Goal: Transaction & Acquisition: Purchase product/service

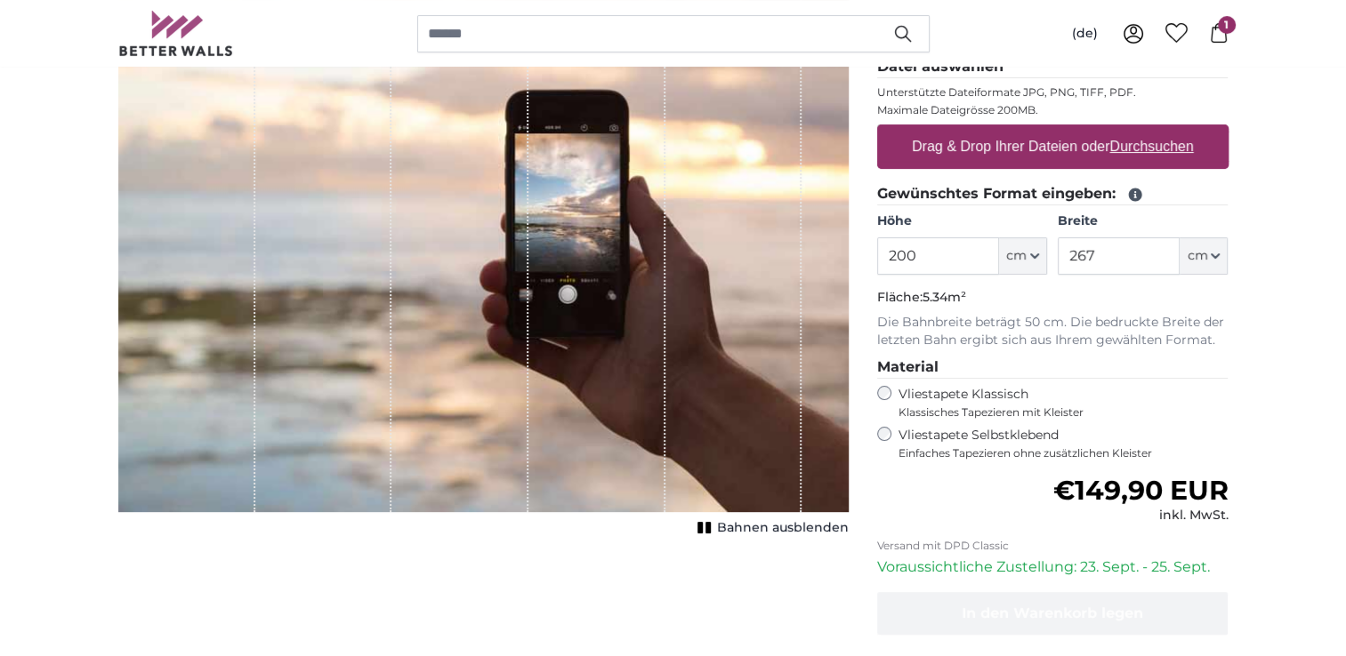
scroll to position [178, 0]
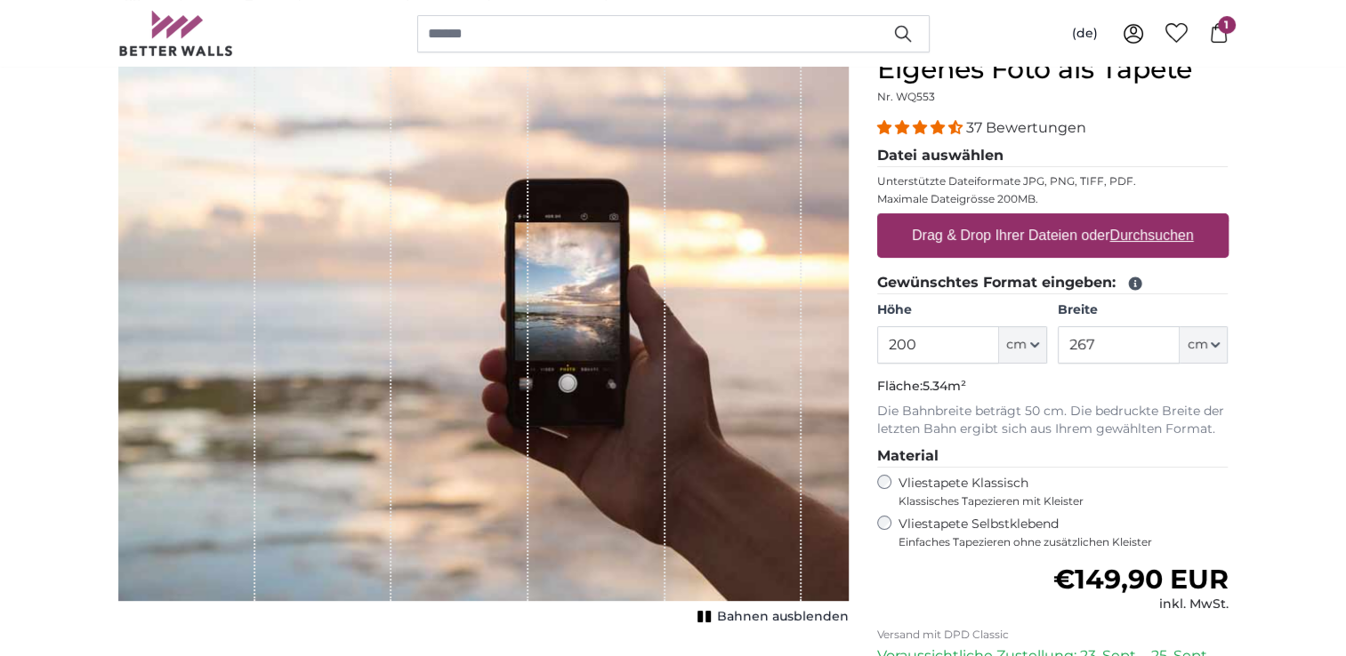
click at [1138, 237] on u "Durchsuchen" at bounding box center [1151, 235] width 84 height 15
click at [1138, 219] on input "Drag & Drop Ihrer Dateien oder Durchsuchen" at bounding box center [1052, 215] width 351 height 5
type input "**********"
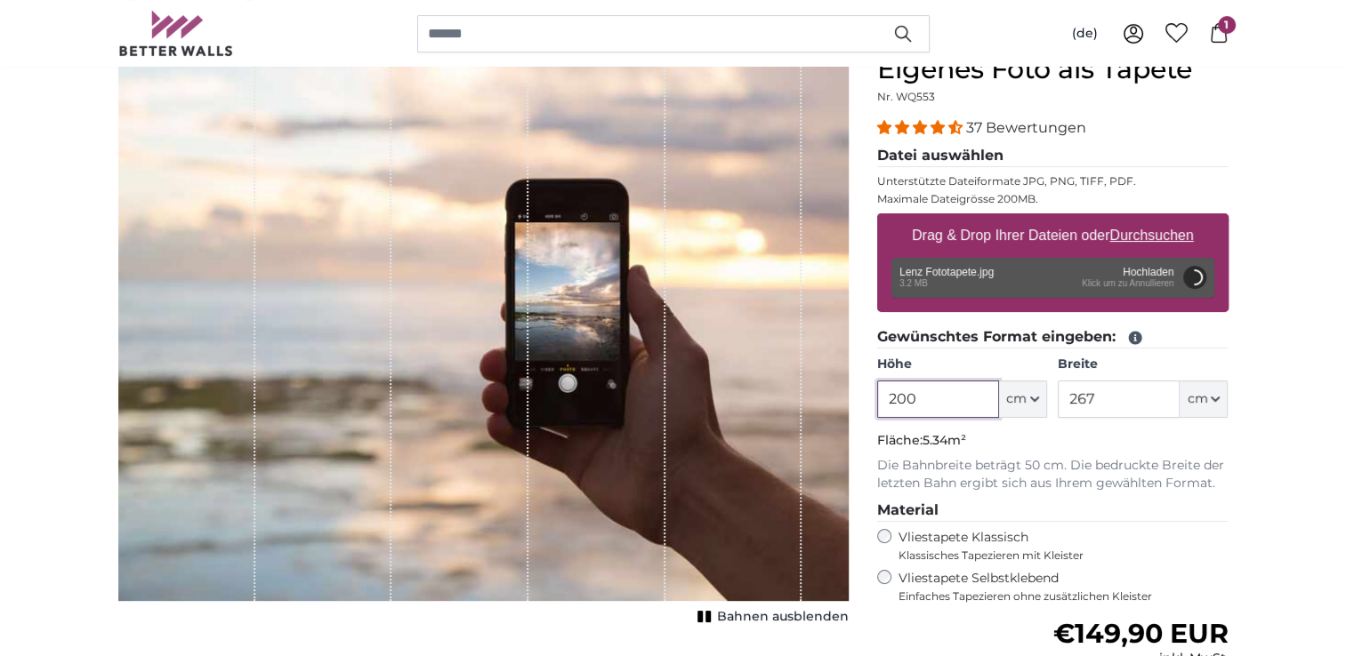
click at [925, 397] on input "200" at bounding box center [938, 399] width 122 height 37
type input "2"
type input "200"
type input "266"
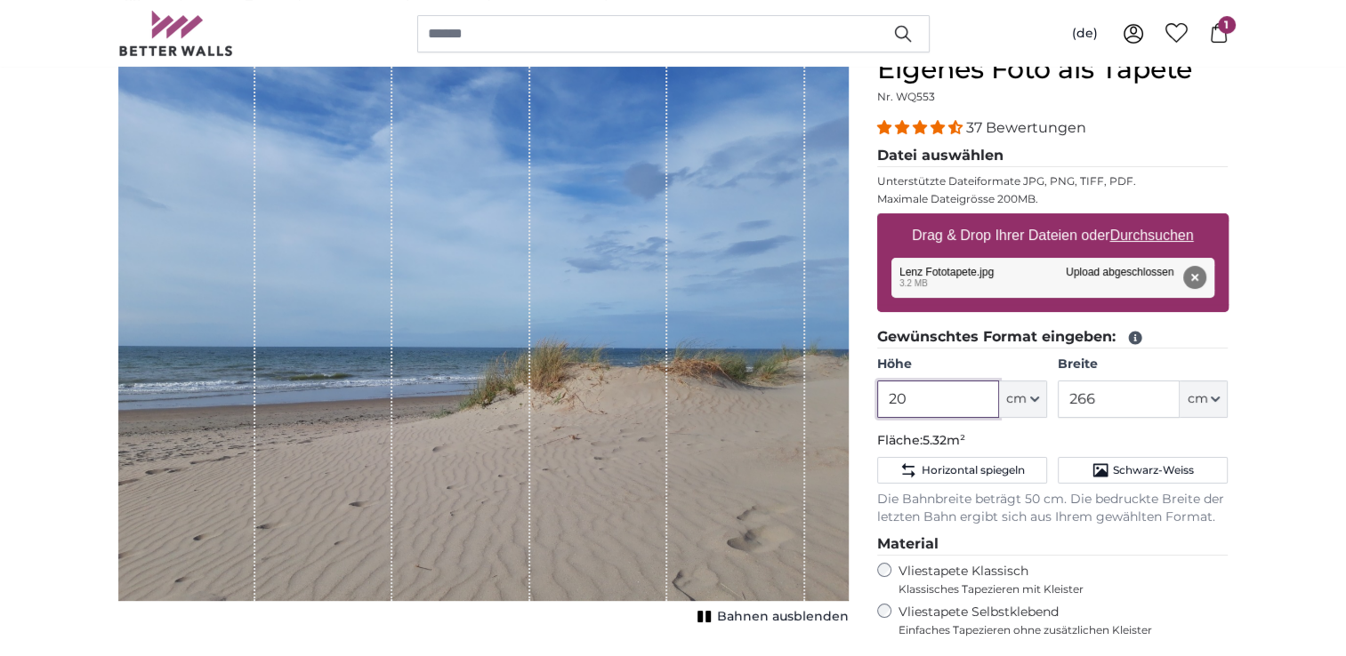
type input "2"
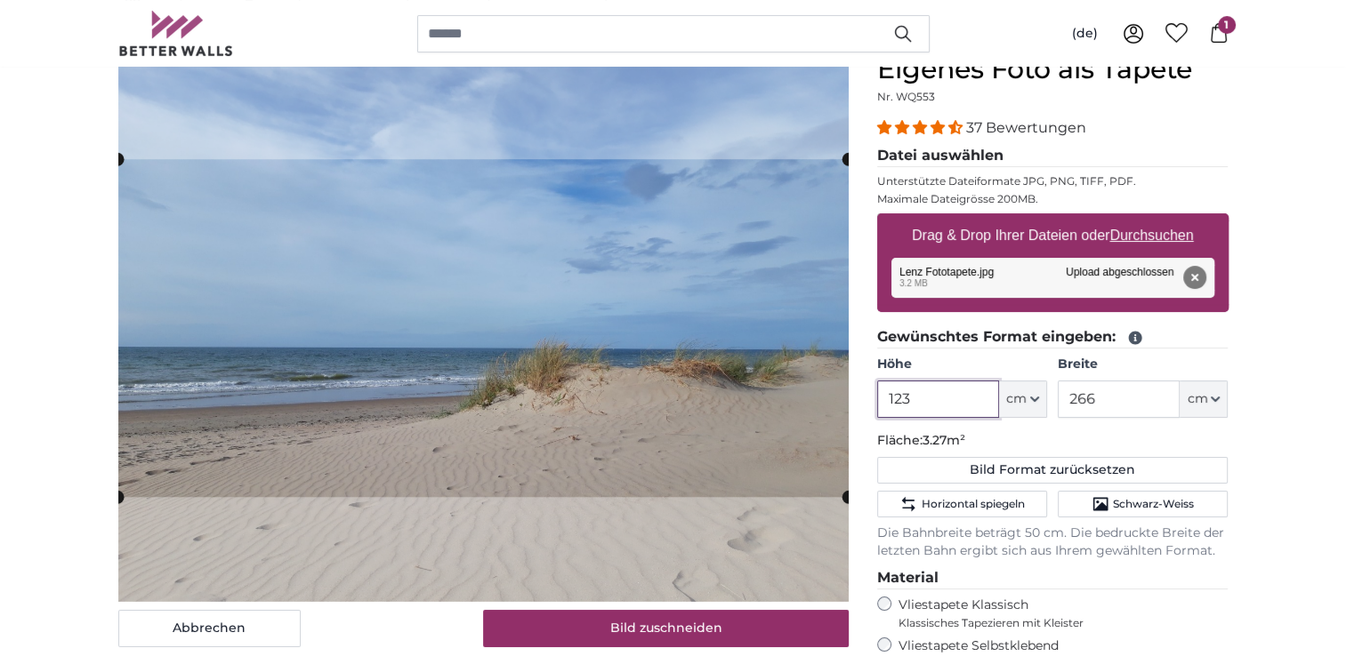
type input "123"
click at [1145, 411] on input "266" at bounding box center [1118, 399] width 122 height 37
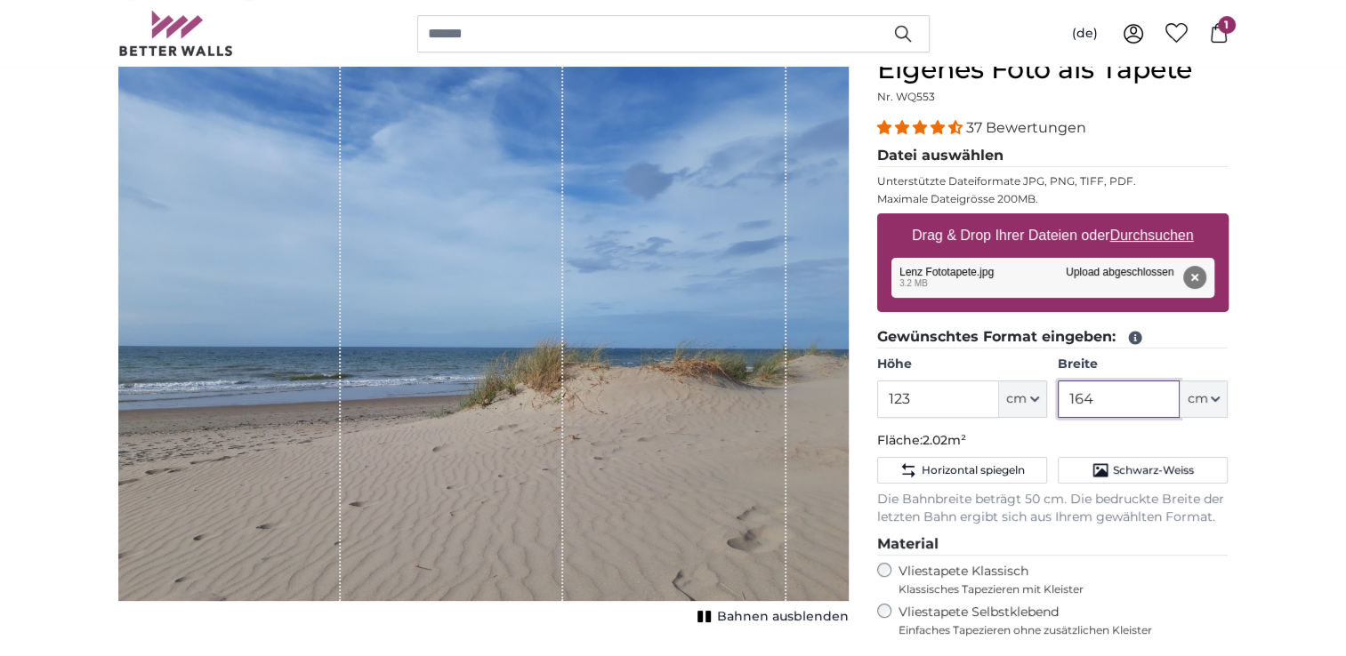
type input "164"
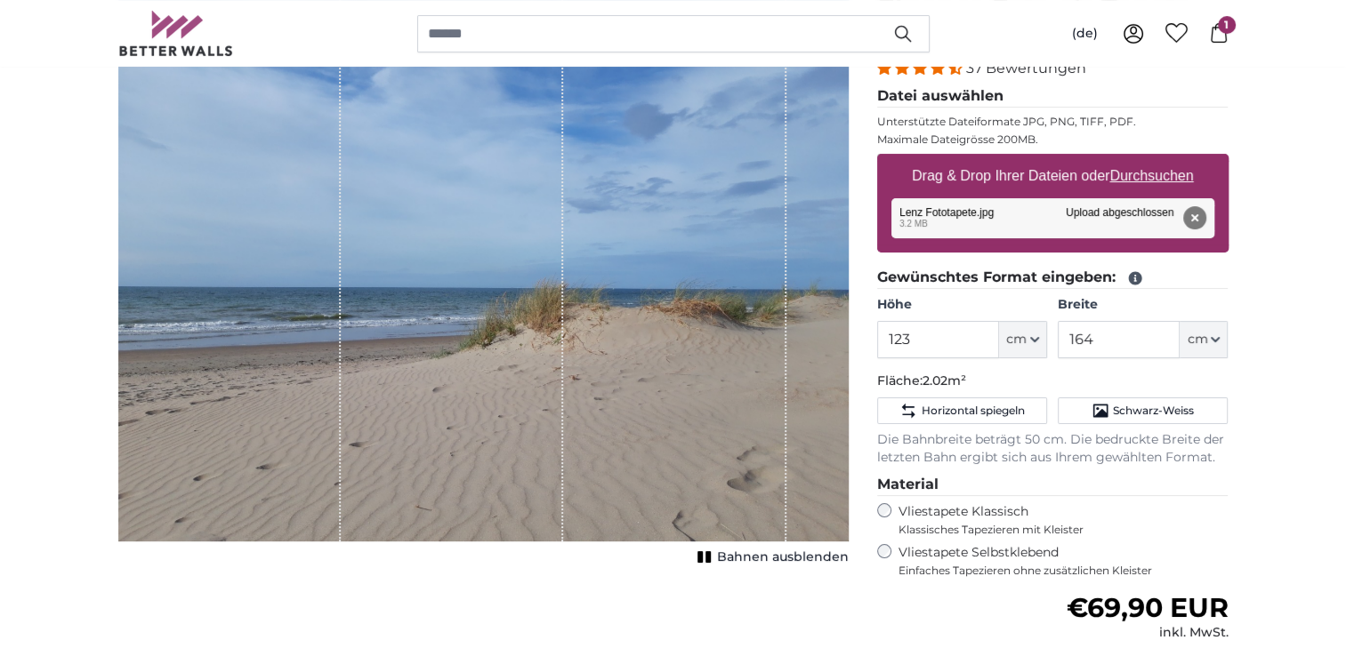
scroll to position [267, 0]
